Goal: Task Accomplishment & Management: Manage account settings

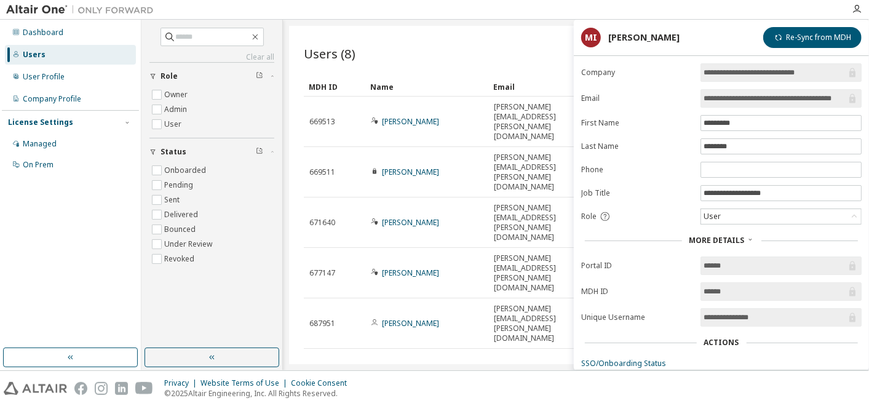
scroll to position [84, 0]
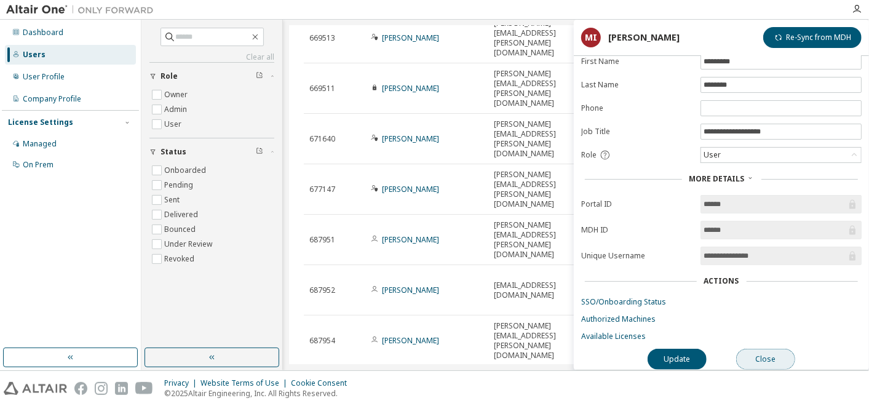
click at [776, 349] on button "Close" at bounding box center [765, 359] width 59 height 21
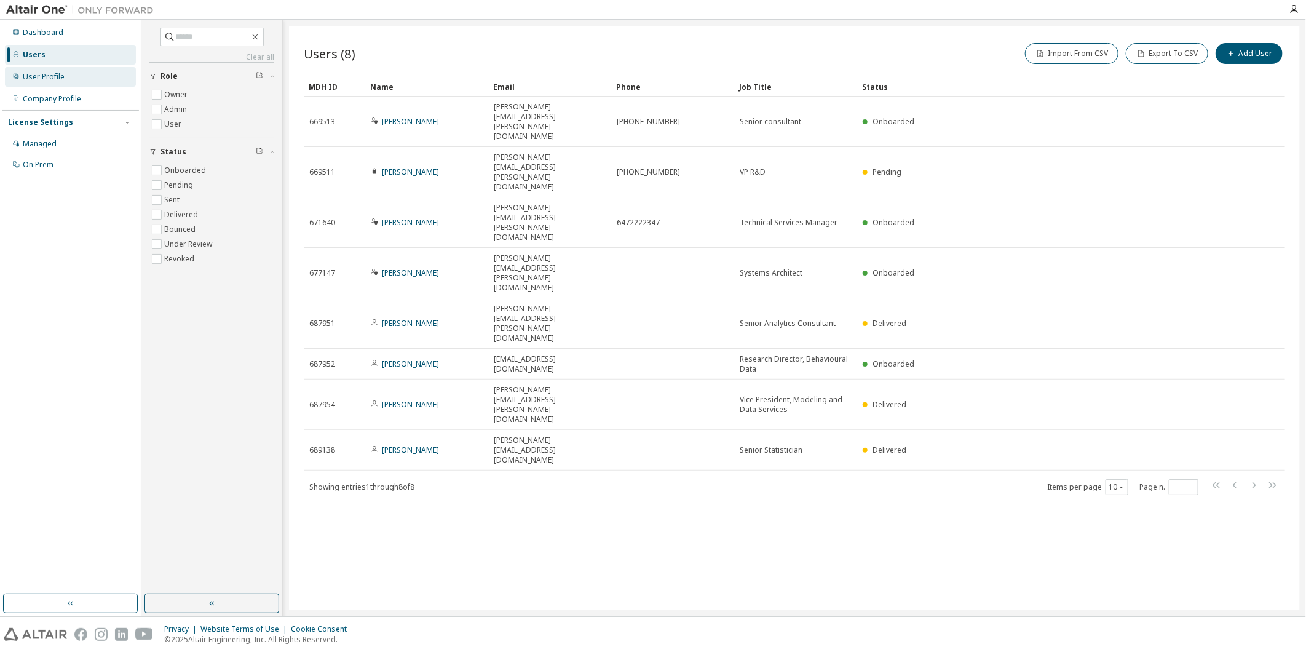
click at [22, 76] on div "User Profile" at bounding box center [70, 77] width 131 height 20
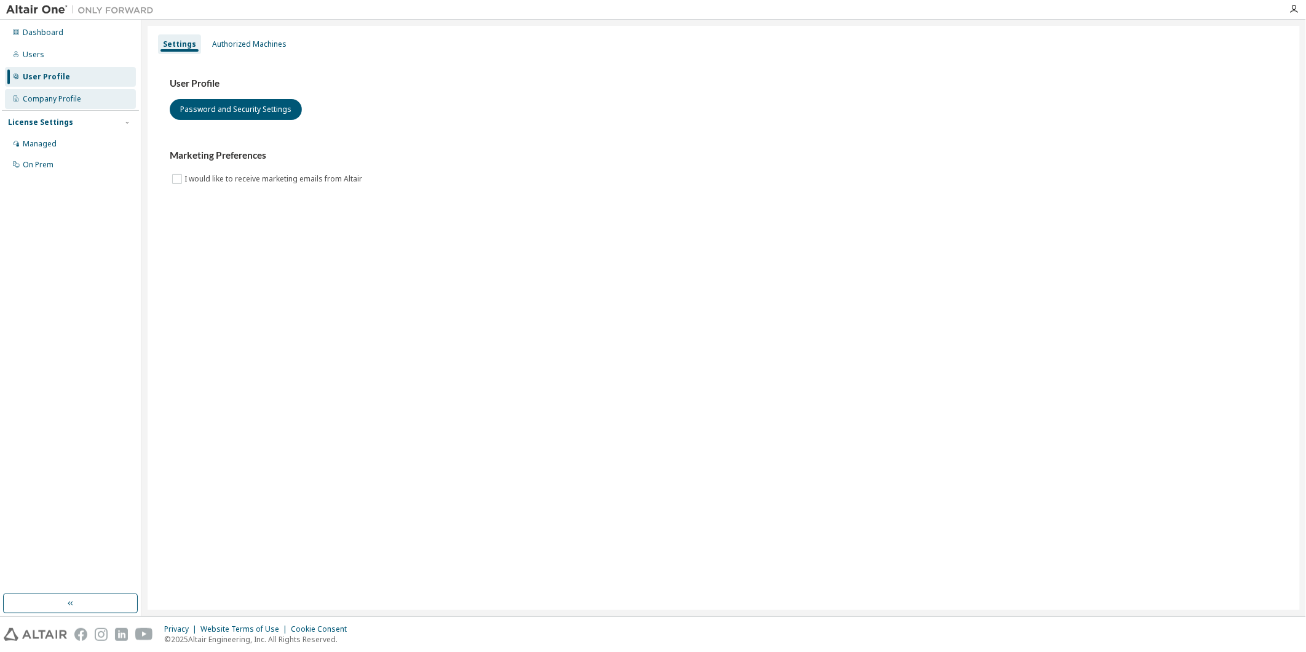
click at [51, 102] on div "Company Profile" at bounding box center [52, 99] width 58 height 10
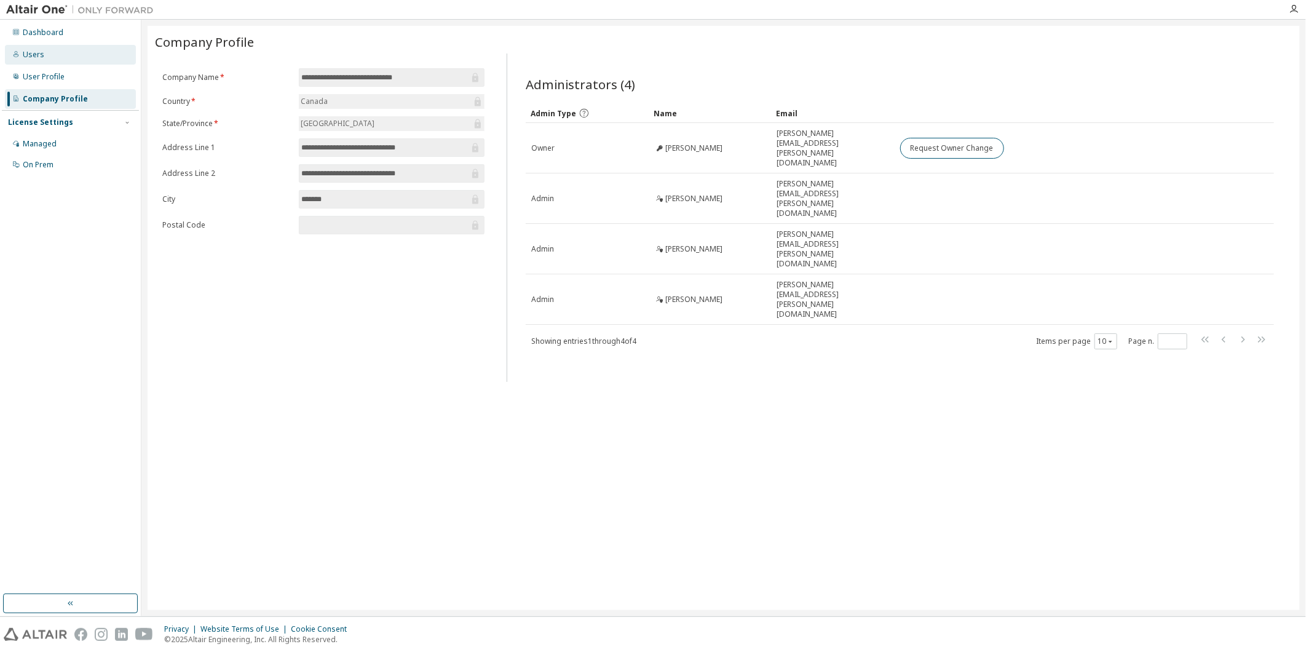
click at [42, 51] on div "Users" at bounding box center [34, 55] width 22 height 10
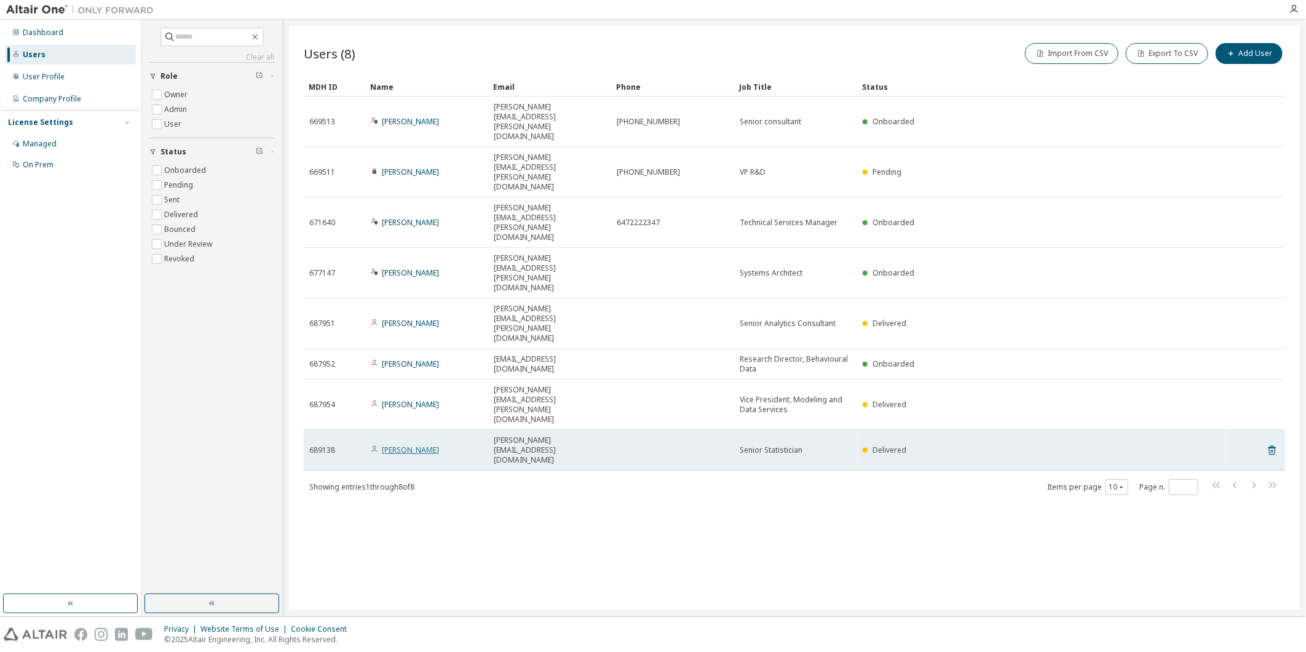
click at [427, 405] on link "[PERSON_NAME]" at bounding box center [410, 450] width 57 height 10
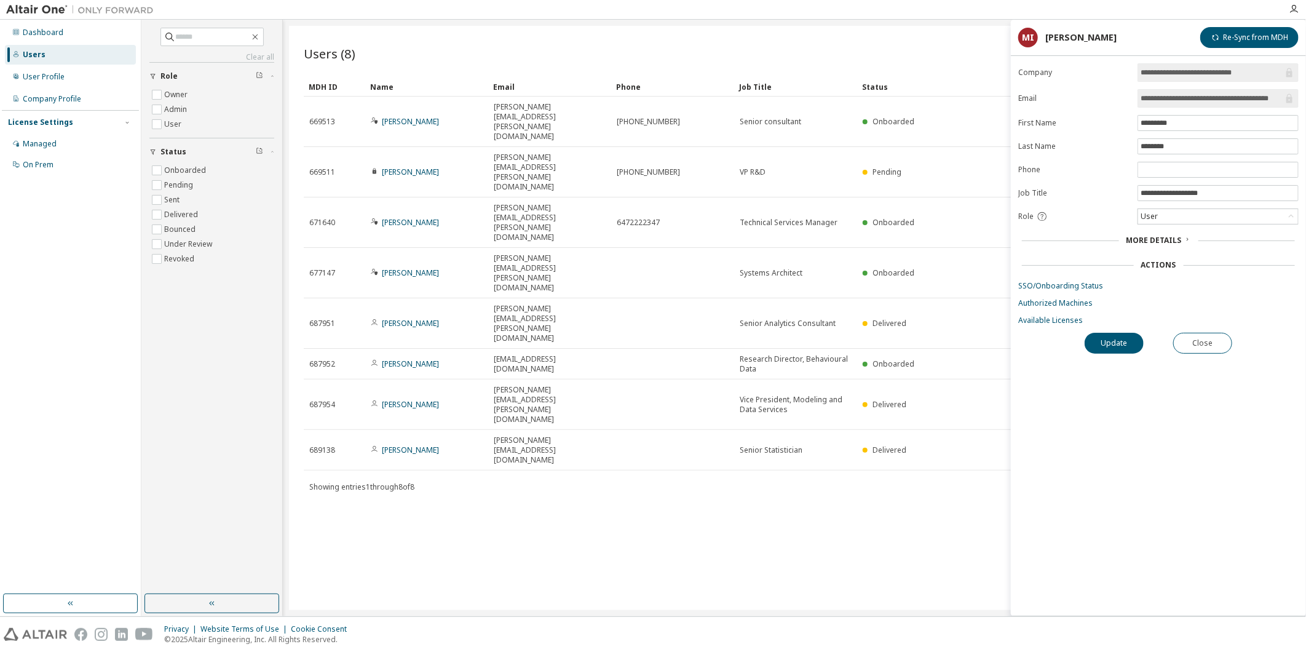
click at [868, 247] on div "More Details" at bounding box center [1158, 240] width 280 height 17
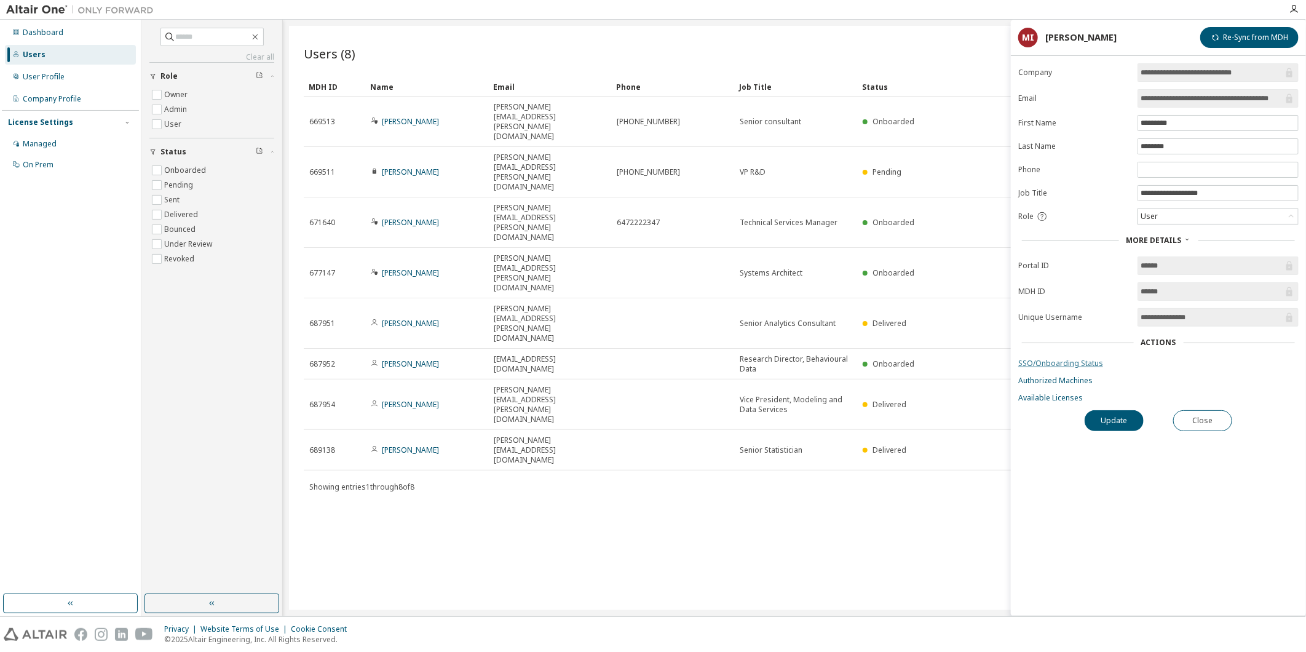
click at [868, 364] on link "SSO/Onboarding Status" at bounding box center [1158, 363] width 280 height 10
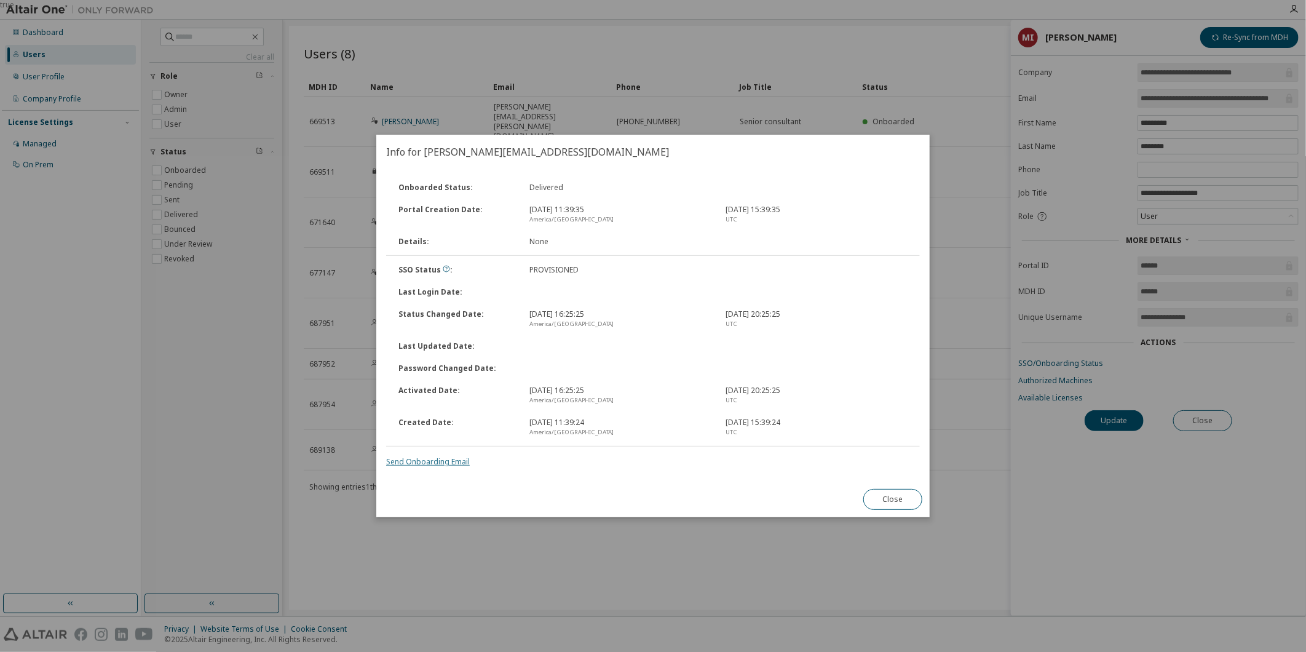
click at [450, 405] on link "Send Onboarding Email" at bounding box center [428, 461] width 84 height 10
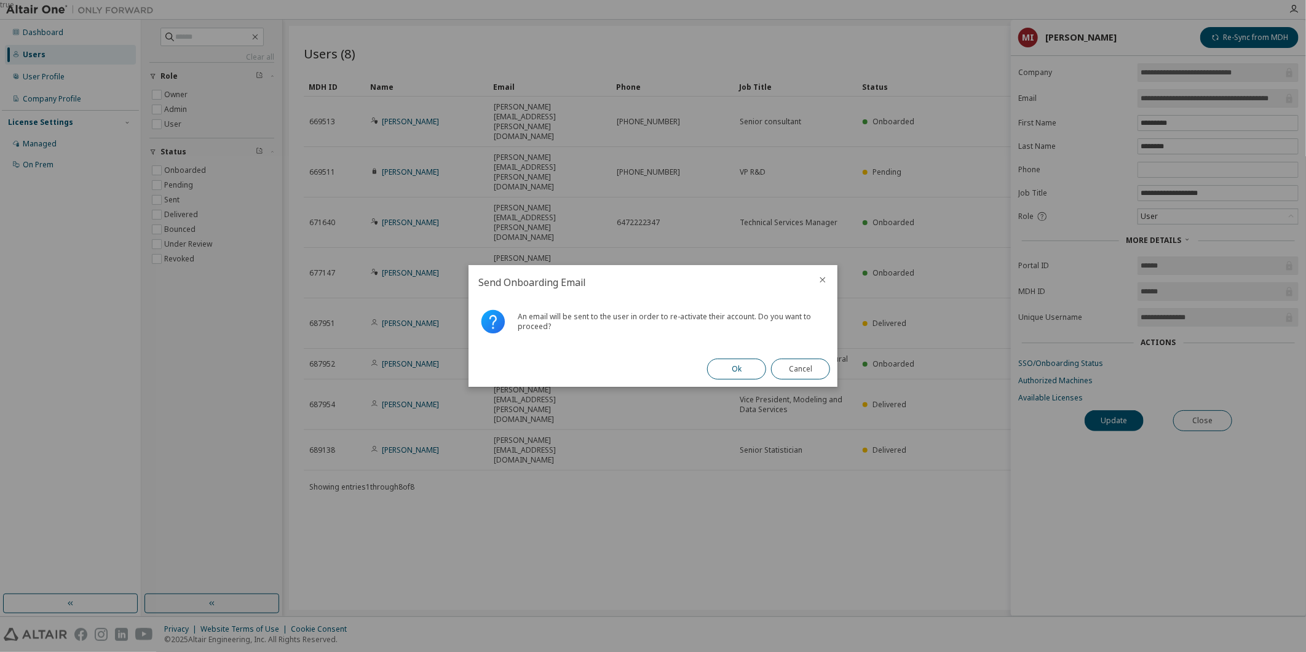
click at [718, 370] on button "Ok" at bounding box center [736, 368] width 59 height 21
click at [789, 365] on button "Close" at bounding box center [800, 368] width 59 height 21
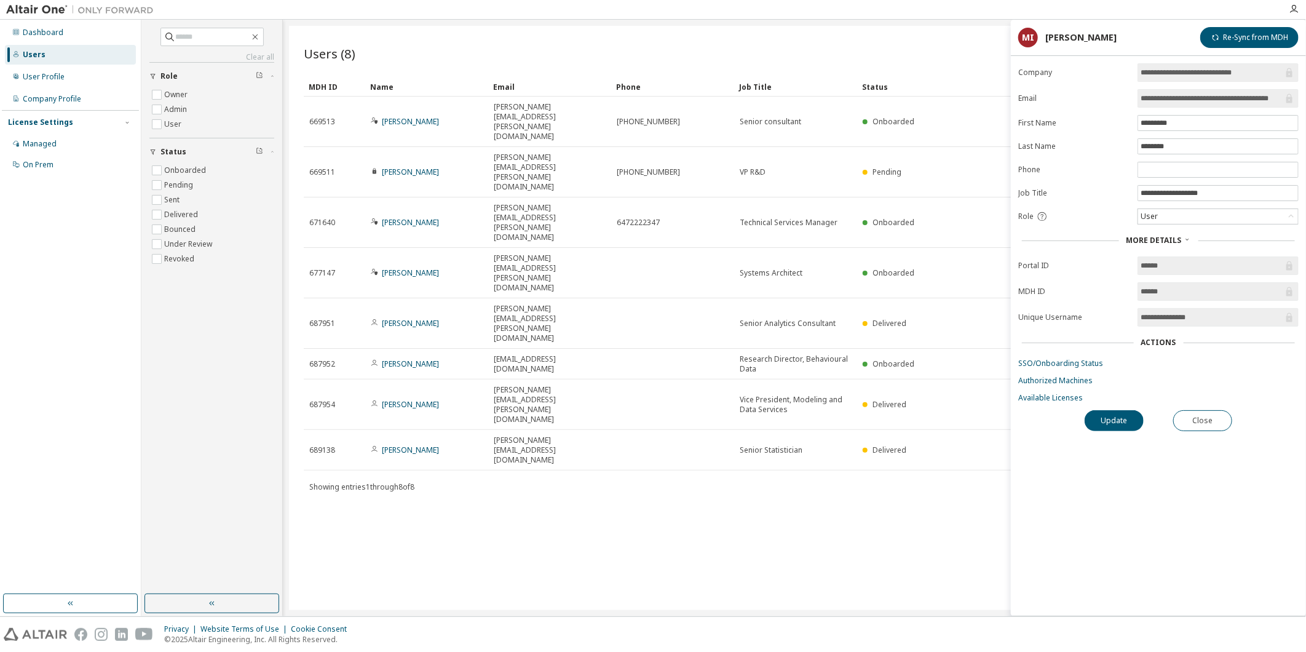
click at [789, 365] on div "Users (8) Import From CSV Export To CSV Add User Clear Load Save Save As Field …" at bounding box center [794, 318] width 1011 height 584
click at [868, 366] on link "SSO/Onboarding Status" at bounding box center [1158, 363] width 280 height 10
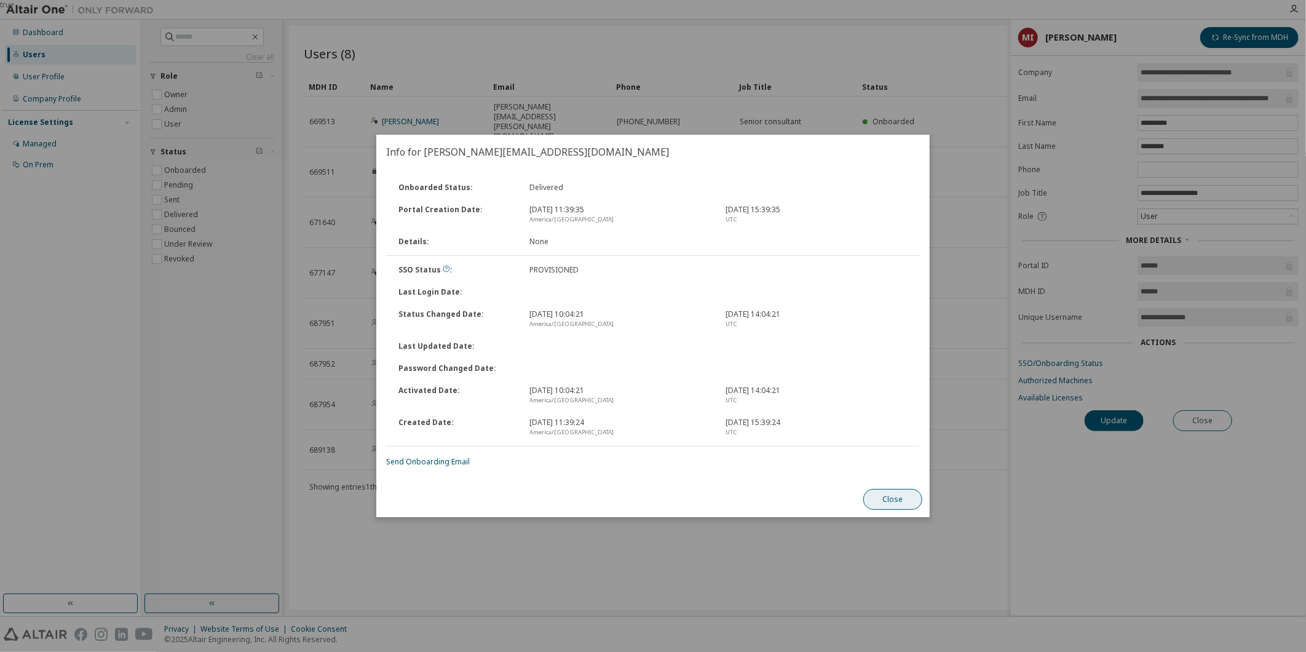
click at [868, 405] on button "Close" at bounding box center [892, 499] width 59 height 21
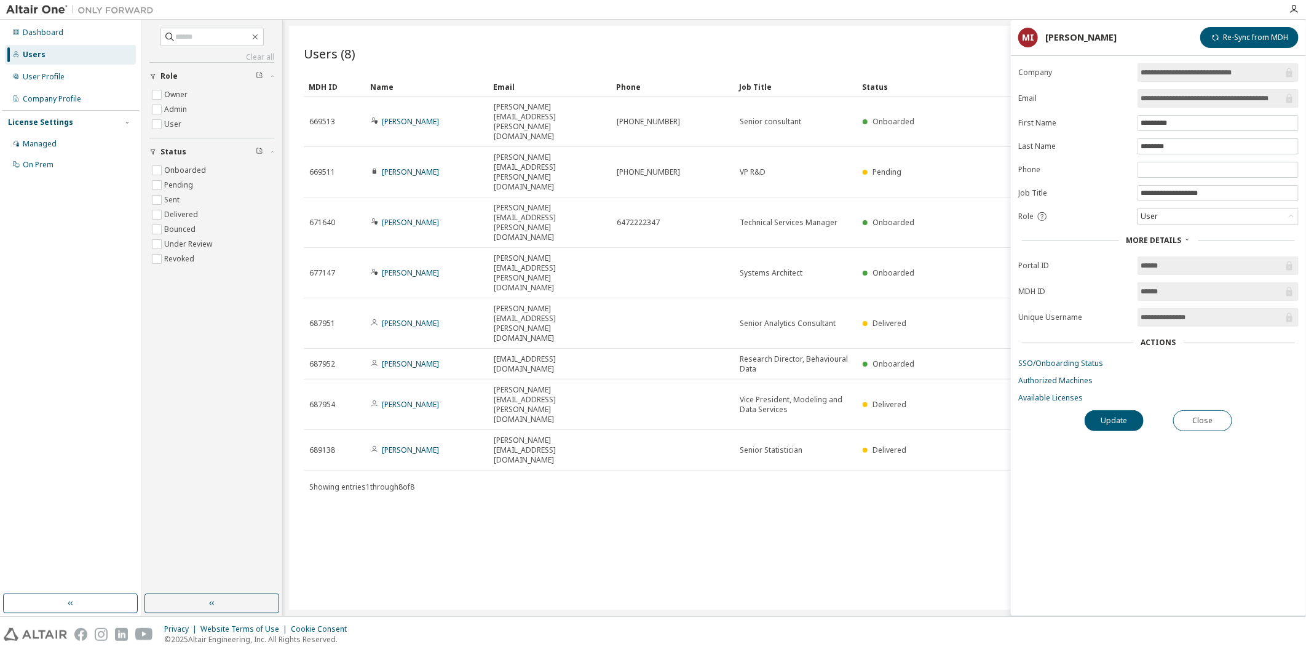
click at [868, 405] on div "**********" at bounding box center [1158, 339] width 295 height 552
click at [568, 405] on div "Users (8) Import From CSV Export To CSV Add User Clear Load Save Save As Field …" at bounding box center [794, 318] width 1011 height 584
click at [710, 405] on div "Users (8) Import From CSV Export To CSV Add User Clear Load Save Save As Field …" at bounding box center [794, 318] width 1011 height 584
click at [868, 405] on button "Close" at bounding box center [1202, 420] width 59 height 21
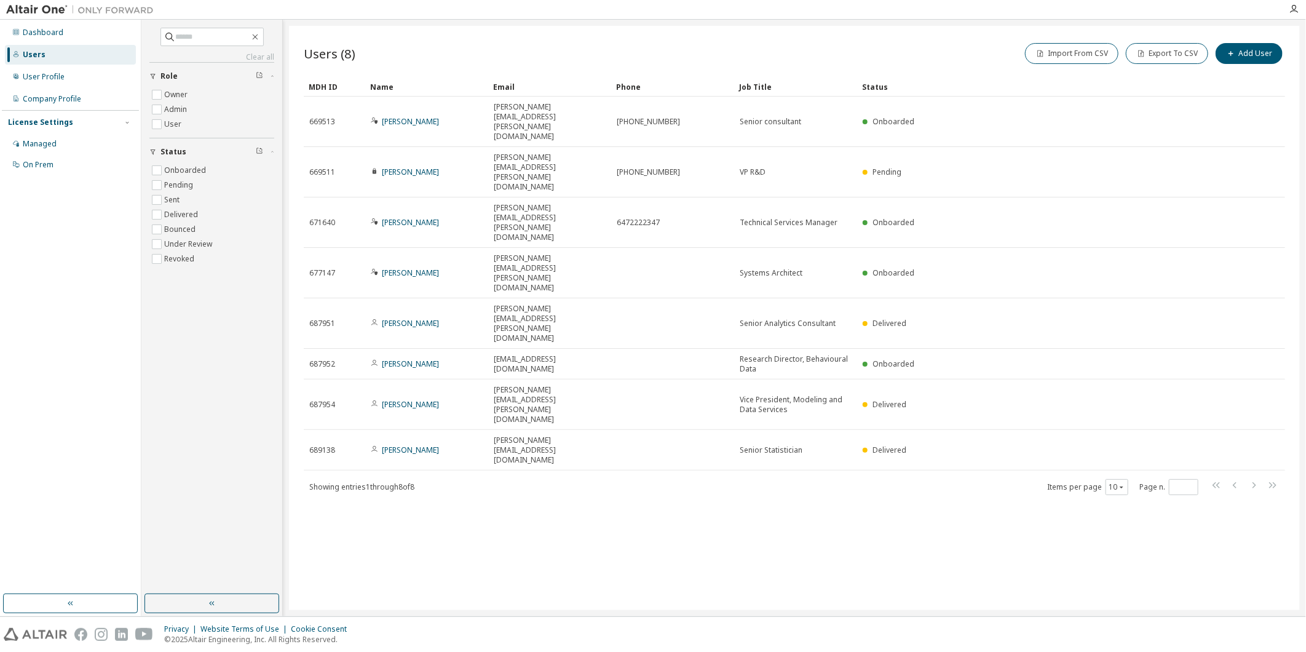
click at [868, 405] on div "Users (8) Import From CSV Export To CSV Add User Clear Load Save Save As Field …" at bounding box center [794, 318] width 1011 height 584
drag, startPoint x: 660, startPoint y: 533, endPoint x: 666, endPoint y: 528, distance: 8.3
click at [661, 405] on div "Users (8) Import From CSV Export To CSV Add User Clear Load Save Save As Field …" at bounding box center [794, 318] width 1011 height 584
click at [247, 405] on button "button" at bounding box center [212, 603] width 135 height 20
click at [994, 496] on div "Users (8) Import From CSV Export To CSV Add User Clear Load Save Save As Field …" at bounding box center [794, 318] width 1011 height 584
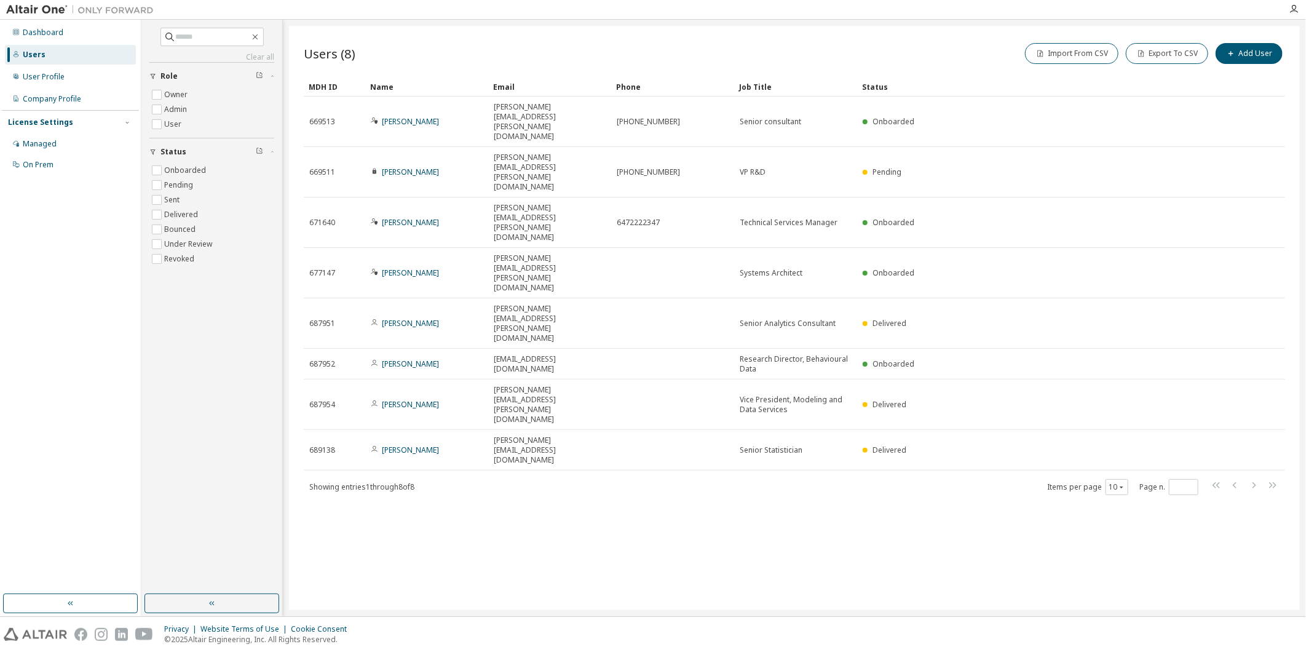
click at [614, 495] on div "Users (8) Import From CSV Export To CSV Add User Clear Load Save Save As Field …" at bounding box center [794, 318] width 1011 height 584
click at [612, 461] on div "Users (8) Import From CSV Export To CSV Add User Clear Load Save Save As Field …" at bounding box center [794, 318] width 1011 height 584
click at [901, 493] on div "Users (8) Import From CSV Export To CSV Add User Clear Load Save Save As Field …" at bounding box center [794, 318] width 1011 height 584
click at [750, 464] on div "Users (8) Import From CSV Export To CSV Add User Clear Load Save Save As Field …" at bounding box center [794, 318] width 1011 height 584
